Goal: Information Seeking & Learning: Learn about a topic

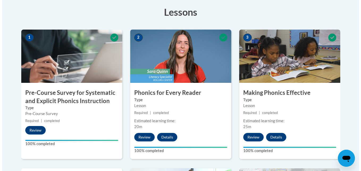
scroll to position [298, 0]
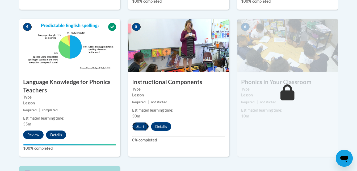
click at [137, 128] on button "Start" at bounding box center [140, 126] width 16 height 9
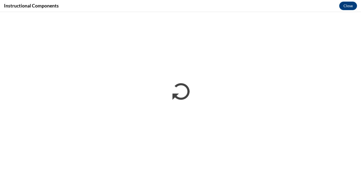
scroll to position [0, 0]
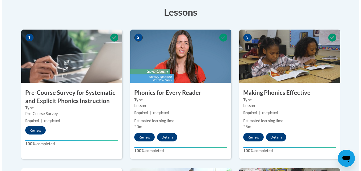
scroll to position [298, 0]
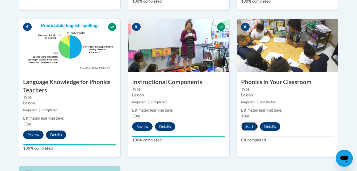
click at [246, 128] on button "Start" at bounding box center [249, 126] width 16 height 9
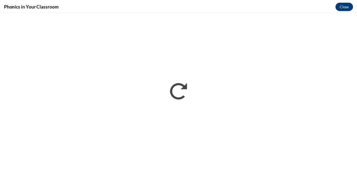
scroll to position [0, 0]
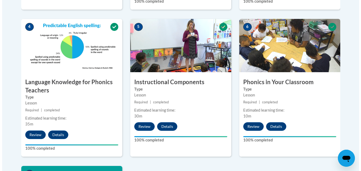
scroll to position [447, 0]
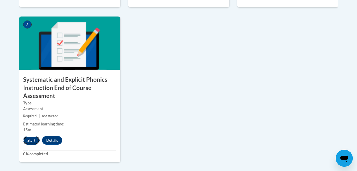
click at [29, 140] on button "Start" at bounding box center [31, 140] width 16 height 9
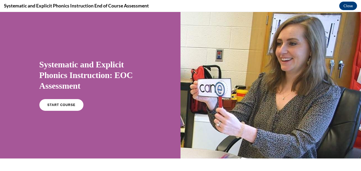
scroll to position [0, 0]
click at [53, 104] on span "START COURSE" at bounding box center [62, 105] width 30 height 4
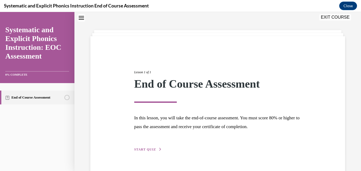
scroll to position [30, 0]
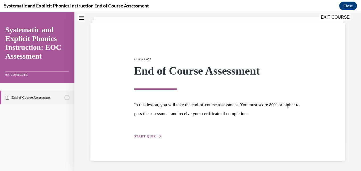
click at [150, 136] on span "START QUIZ" at bounding box center [145, 136] width 22 height 4
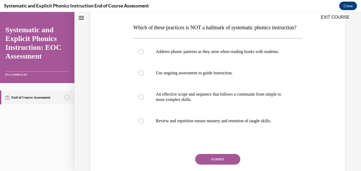
scroll to position [83, 0]
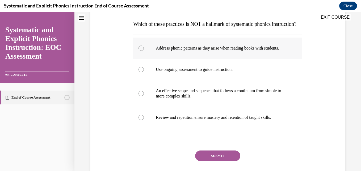
click at [264, 55] on div at bounding box center [217, 47] width 169 height 21
click at [228, 161] on button "SUBMIT" at bounding box center [217, 155] width 45 height 11
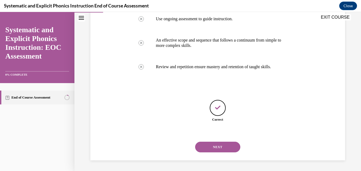
scroll to position [149, 0]
click at [227, 148] on button "NEXT" at bounding box center [217, 146] width 45 height 11
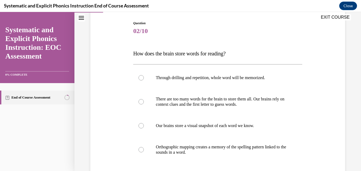
scroll to position [64, 0]
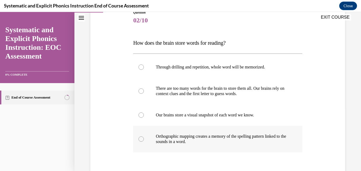
click at [237, 134] on p "Orthographic mapping creates a memory of the spelling pattern linked to the sou…" at bounding box center [222, 138] width 133 height 11
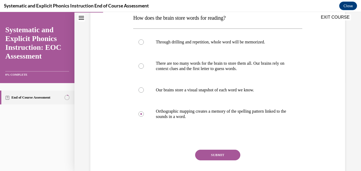
scroll to position [96, 0]
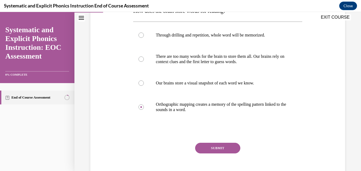
click at [212, 150] on button "SUBMIT" at bounding box center [217, 147] width 45 height 11
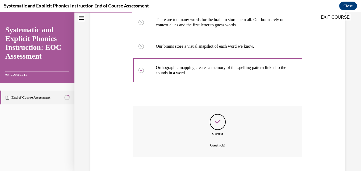
scroll to position [165, 0]
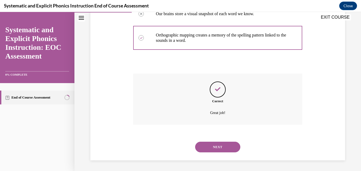
click at [221, 150] on button "NEXT" at bounding box center [217, 146] width 45 height 11
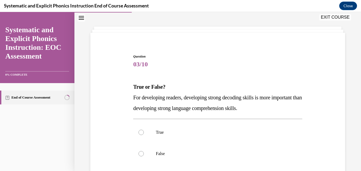
scroll to position [32, 0]
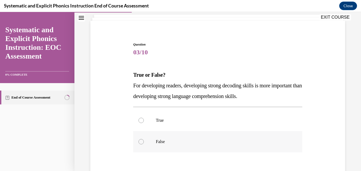
click at [194, 149] on div at bounding box center [217, 141] width 169 height 21
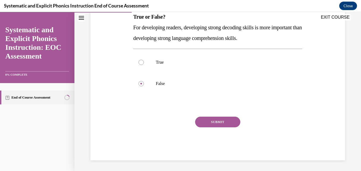
click at [217, 119] on button "SUBMIT" at bounding box center [217, 121] width 45 height 11
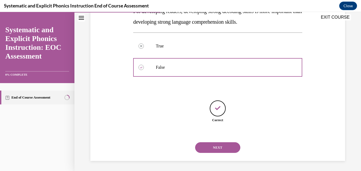
scroll to position [107, 0]
click at [220, 145] on button "NEXT" at bounding box center [217, 146] width 45 height 11
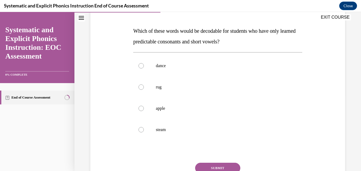
scroll to position [85, 0]
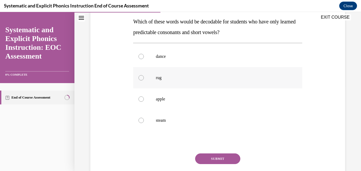
click at [149, 75] on div at bounding box center [217, 77] width 169 height 21
click at [209, 158] on button "SUBMIT" at bounding box center [217, 158] width 45 height 11
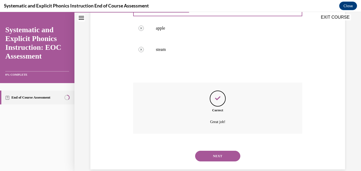
scroll to position [165, 0]
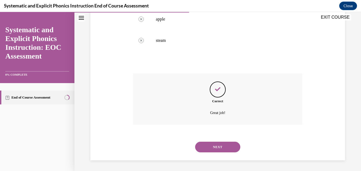
click at [207, 148] on button "NEXT" at bounding box center [217, 146] width 45 height 11
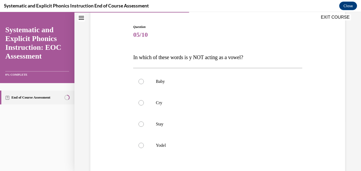
scroll to position [53, 0]
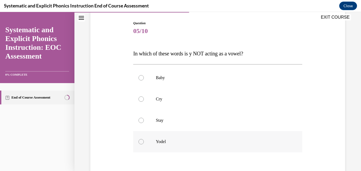
click at [163, 140] on p "Yodel" at bounding box center [222, 141] width 133 height 5
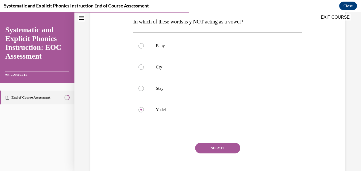
click at [219, 147] on button "SUBMIT" at bounding box center [217, 147] width 45 height 11
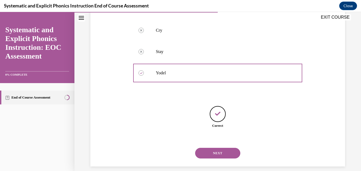
scroll to position [128, 0]
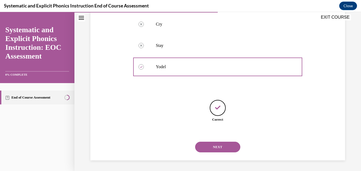
click at [226, 147] on button "NEXT" at bounding box center [217, 146] width 45 height 11
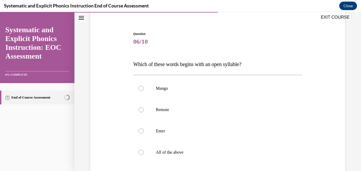
scroll to position [53, 0]
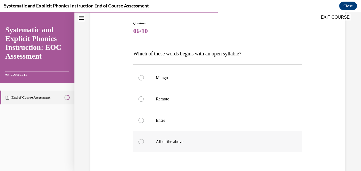
click at [165, 139] on p "All of the above" at bounding box center [222, 141] width 133 height 5
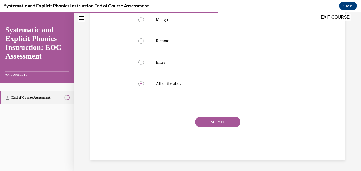
click at [211, 119] on button "SUBMIT" at bounding box center [217, 121] width 45 height 11
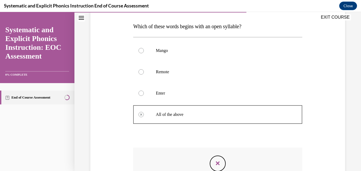
scroll to position [69, 0]
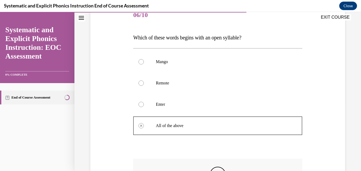
click at [174, 101] on div at bounding box center [217, 104] width 169 height 21
click at [142, 104] on div at bounding box center [140, 104] width 5 height 5
click at [356, 157] on div "Question 06/10 Which of these words begins with an open syllable? Mango Remote …" at bounding box center [217, 108] width 287 height 296
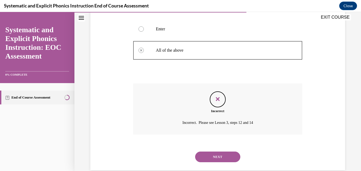
scroll to position [154, 0]
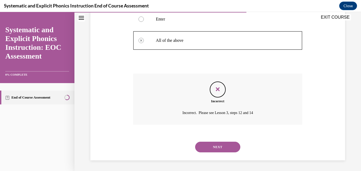
click at [217, 142] on button "NEXT" at bounding box center [217, 146] width 45 height 11
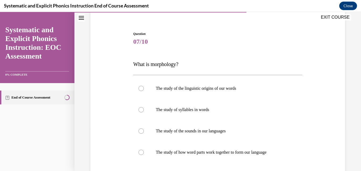
scroll to position [53, 0]
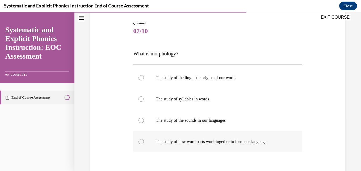
click at [257, 141] on p "The study of how word parts work together to form our language" at bounding box center [222, 141] width 133 height 5
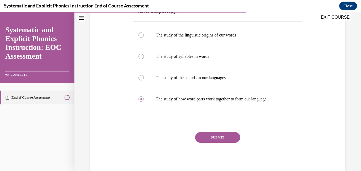
scroll to position [106, 0]
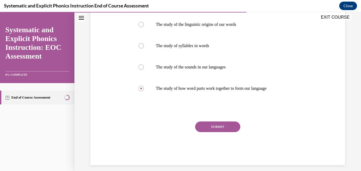
click at [222, 122] on button "SUBMIT" at bounding box center [217, 126] width 45 height 11
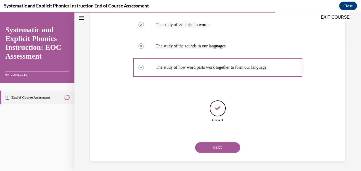
scroll to position [128, 0]
click at [232, 147] on button "NEXT" at bounding box center [217, 146] width 45 height 11
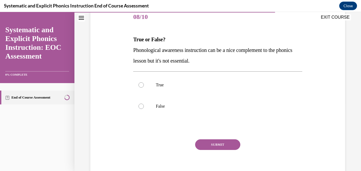
scroll to position [74, 0]
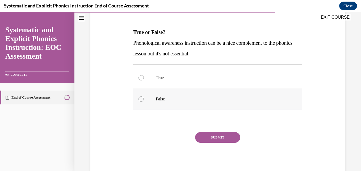
click at [167, 100] on p "False" at bounding box center [222, 98] width 133 height 5
click at [213, 137] on button "SUBMIT" at bounding box center [217, 137] width 45 height 11
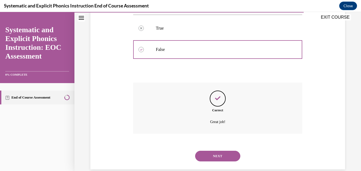
scroll to position [133, 0]
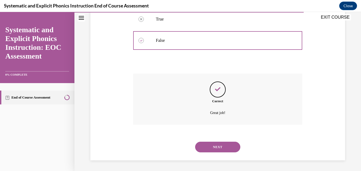
click at [210, 148] on button "NEXT" at bounding box center [217, 146] width 45 height 11
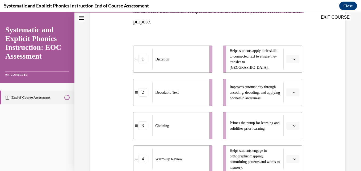
scroll to position [106, 0]
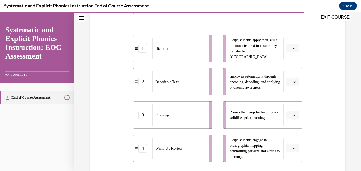
click at [293, 115] on icon "button" at bounding box center [294, 114] width 2 height 1
click at [289, 103] on div "4" at bounding box center [288, 103] width 13 height 11
click at [293, 148] on icon "button" at bounding box center [294, 148] width 2 height 1
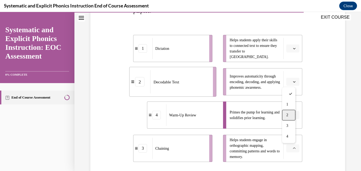
click at [287, 115] on span "2" at bounding box center [287, 115] width 2 height 4
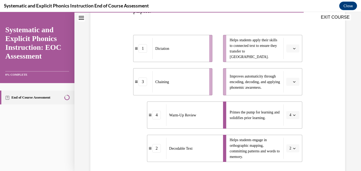
click at [292, 81] on span "button" at bounding box center [294, 82] width 4 height 4
click at [290, 124] on div "3" at bounding box center [288, 125] width 13 height 11
click at [293, 47] on icon "button" at bounding box center [294, 48] width 3 height 3
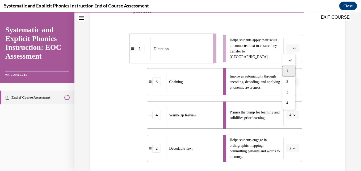
click at [291, 74] on div "1" at bounding box center [288, 71] width 13 height 11
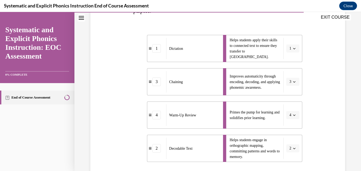
scroll to position [174, 0]
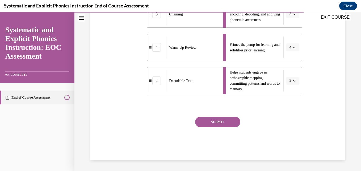
click at [209, 121] on button "SUBMIT" at bounding box center [217, 121] width 45 height 11
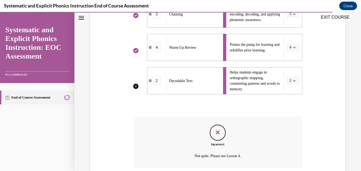
scroll to position [217, 0]
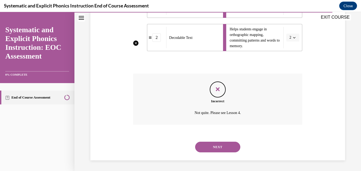
click at [232, 148] on button "NEXT" at bounding box center [217, 146] width 45 height 11
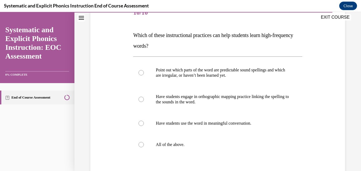
scroll to position [78, 0]
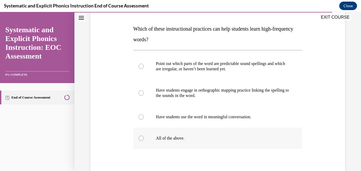
click at [167, 139] on p "All of the above." at bounding box center [222, 137] width 133 height 5
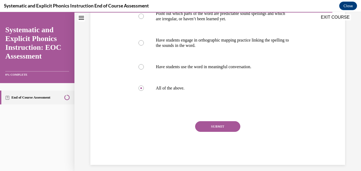
scroll to position [132, 0]
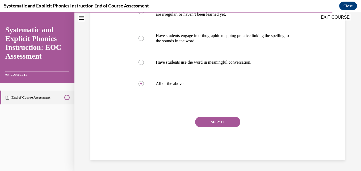
click at [216, 118] on button "SUBMIT" at bounding box center [217, 121] width 45 height 11
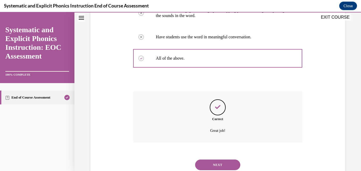
scroll to position [175, 0]
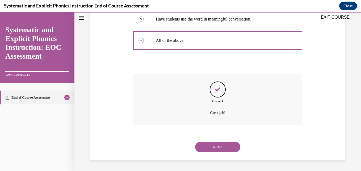
click at [231, 149] on button "NEXT" at bounding box center [217, 146] width 45 height 11
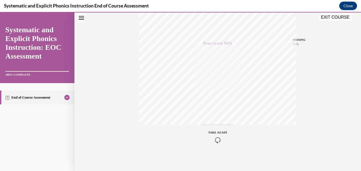
scroll to position [114, 0]
click at [339, 18] on button "EXIT COURSE" at bounding box center [335, 17] width 32 height 6
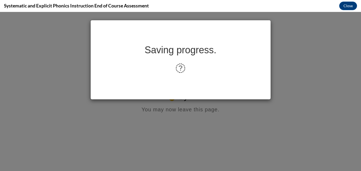
scroll to position [0, 0]
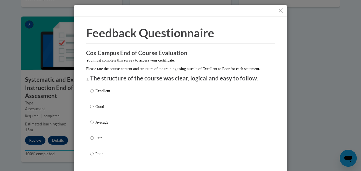
click at [96, 94] on p "Excellent" at bounding box center [102, 91] width 15 height 6
click at [94, 94] on input "Excellent" at bounding box center [91, 91] width 3 height 6
radio input "true"
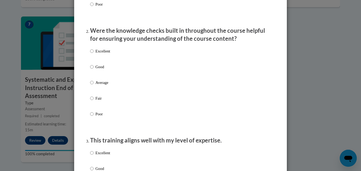
click at [100, 54] on p "Excellent" at bounding box center [102, 51] width 15 height 6
click at [94, 54] on input "Excellent" at bounding box center [91, 51] width 3 height 6
radio input "true"
click at [103, 155] on p "Excellent" at bounding box center [102, 153] width 15 height 6
click at [94, 155] on input "Excellent" at bounding box center [91, 153] width 3 height 6
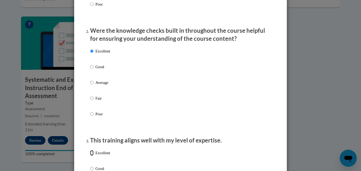
radio input "true"
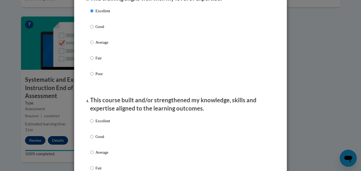
scroll to position [298, 0]
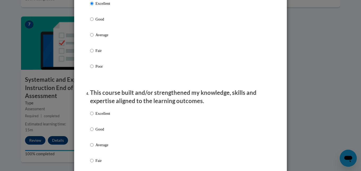
click at [96, 116] on p "Excellent" at bounding box center [102, 113] width 15 height 6
click at [94, 116] on input "Excellent" at bounding box center [91, 113] width 3 height 6
radio input "true"
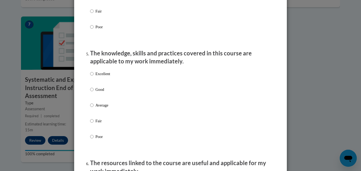
click at [93, 78] on label "Excellent" at bounding box center [100, 78] width 20 height 14
click at [93, 77] on input "Excellent" at bounding box center [91, 74] width 3 height 6
radio input "true"
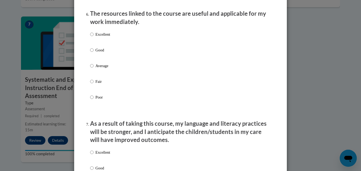
click at [102, 37] on p "Excellent" at bounding box center [102, 34] width 15 height 6
click at [94, 37] on input "Excellent" at bounding box center [91, 34] width 3 height 6
radio input "true"
click at [97, 154] on p "Excellent" at bounding box center [102, 152] width 15 height 6
click at [94, 154] on input "Excellent" at bounding box center [91, 152] width 3 height 6
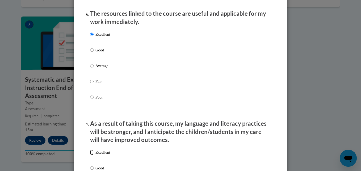
radio input "true"
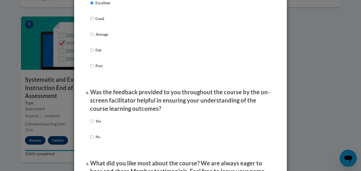
click at [92, 124] on label "Yes" at bounding box center [95, 125] width 11 height 14
click at [92, 124] on input "Yes" at bounding box center [91, 121] width 3 height 6
radio input "true"
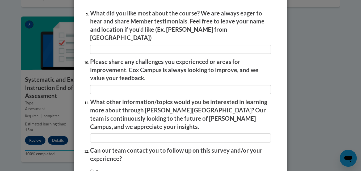
scroll to position [905, 0]
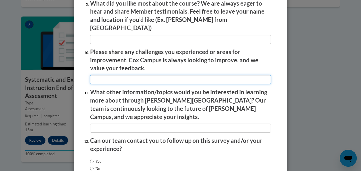
click at [239, 75] on input "textbox" at bounding box center [180, 79] width 181 height 9
type input "n/a"
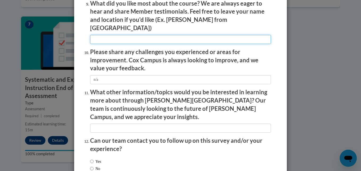
click at [203, 36] on input "textbox" at bounding box center [180, 39] width 181 height 9
type input "It was very fluid and to the point."
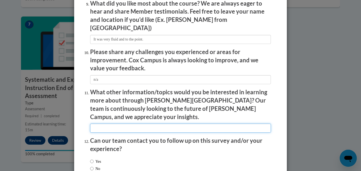
click at [256, 123] on input "textbox" at bounding box center [180, 127] width 181 height 9
type input "n/a"
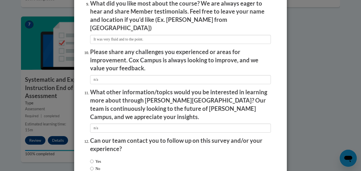
click at [94, 165] on label "No" at bounding box center [95, 168] width 10 height 6
click at [94, 165] on input "No" at bounding box center [91, 168] width 3 height 6
radio input "true"
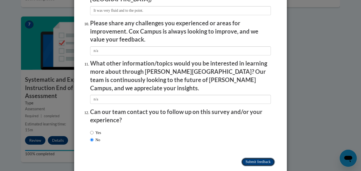
click at [258, 157] on input "Submit feedback" at bounding box center [257, 161] width 33 height 9
